Goal: Transaction & Acquisition: Purchase product/service

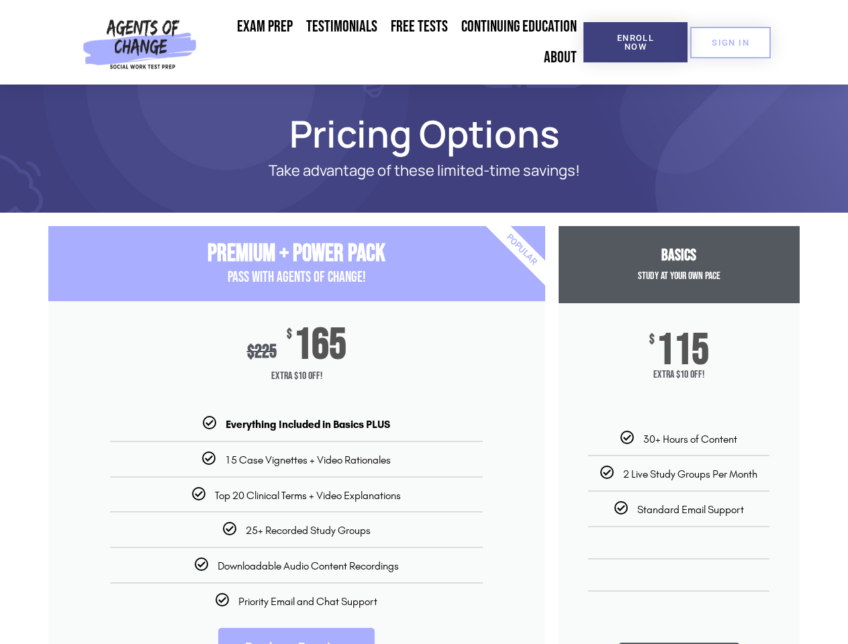
click at [424, 322] on div "$ 225 $ 165 Extra $10 Off!" at bounding box center [296, 358] width 497 height 115
click at [635, 42] on span "Enroll Now" at bounding box center [635, 42] width 61 height 17
click at [730, 42] on span "SIGN IN" at bounding box center [730, 42] width 38 height 9
